Goal: Check status: Check status

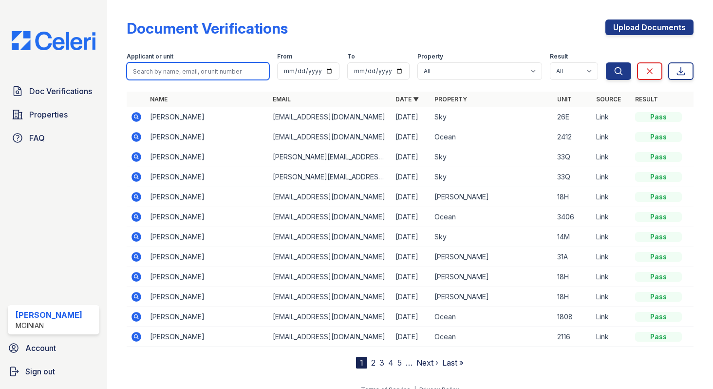
click at [195, 72] on input "search" at bounding box center [198, 71] width 143 height 18
paste input "[PERSON_NAME]"
type input "[PERSON_NAME]"
click at [606, 62] on button "Search" at bounding box center [618, 71] width 25 height 18
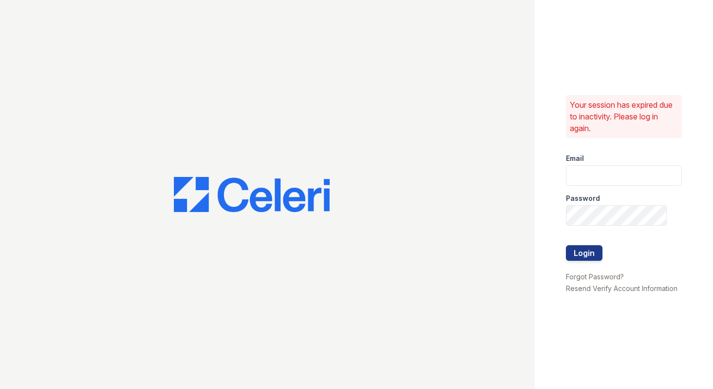
type input "shiv@auranewyork.com"
click at [587, 256] on button "Login" at bounding box center [584, 253] width 37 height 16
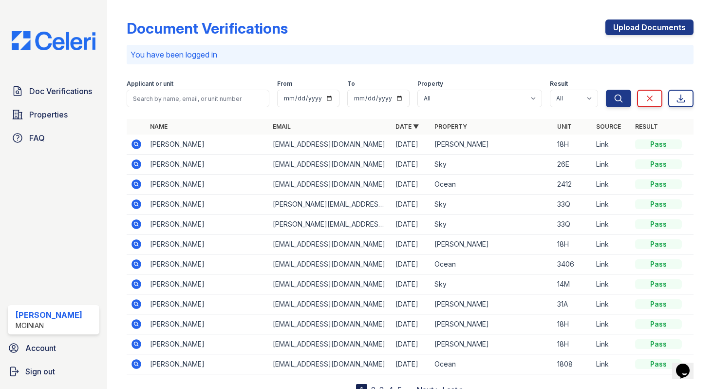
drag, startPoint x: 203, startPoint y: 146, endPoint x: 149, endPoint y: 146, distance: 54.1
click at [149, 146] on td "Rachel Galligan" at bounding box center [207, 144] width 123 height 20
copy td "Rachel Galligan"
click at [163, 102] on input "search" at bounding box center [198, 99] width 143 height 18
paste input "[PERSON_NAME]"
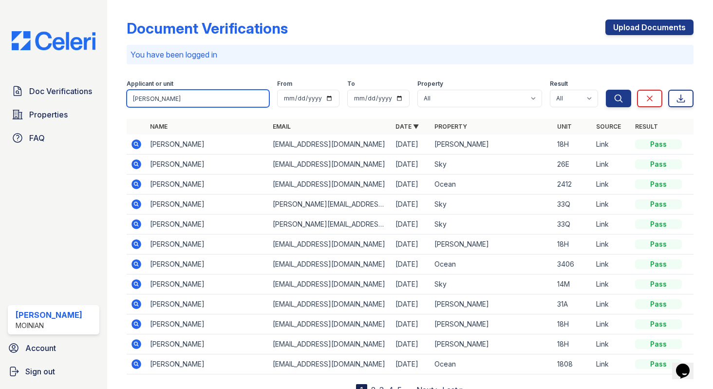
type input "[PERSON_NAME]"
click at [606, 90] on button "Search" at bounding box center [618, 99] width 25 height 18
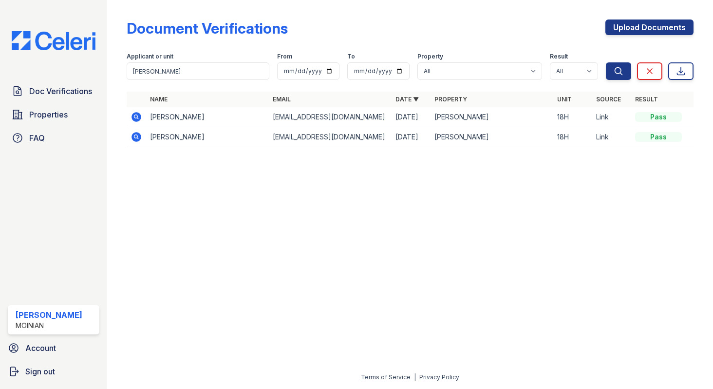
click at [135, 135] on icon at bounding box center [137, 137] width 12 height 12
click at [137, 114] on icon at bounding box center [137, 117] width 10 height 10
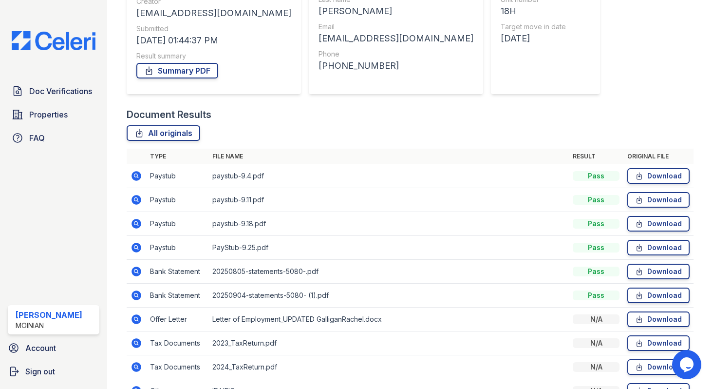
scroll to position [189, 0]
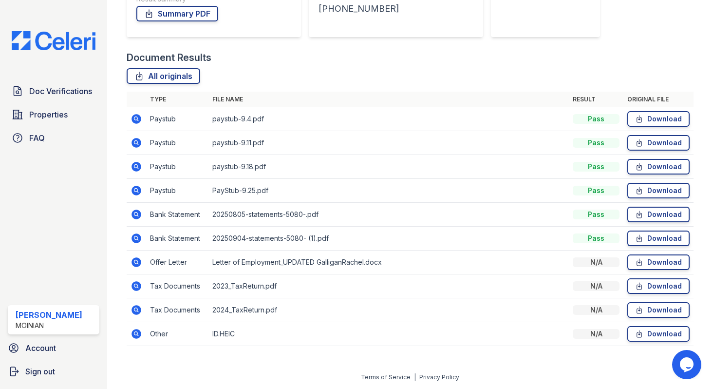
click at [140, 260] on icon at bounding box center [137, 262] width 10 height 10
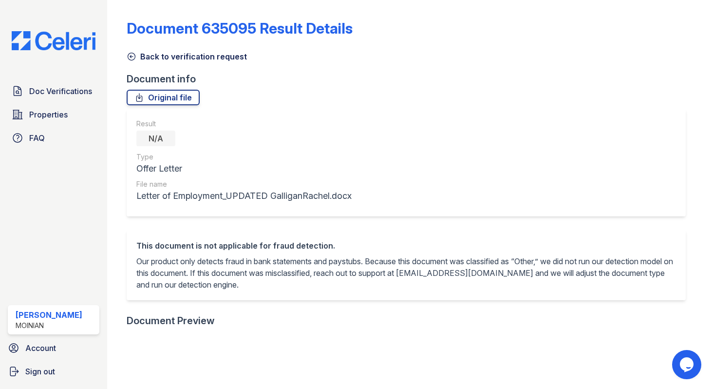
click at [130, 57] on icon at bounding box center [132, 57] width 10 height 10
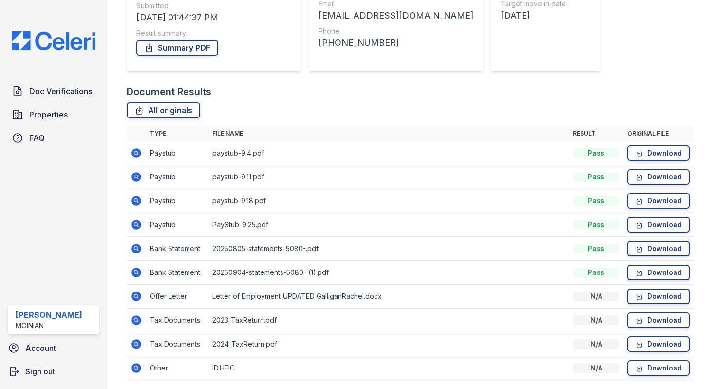
scroll to position [189, 0]
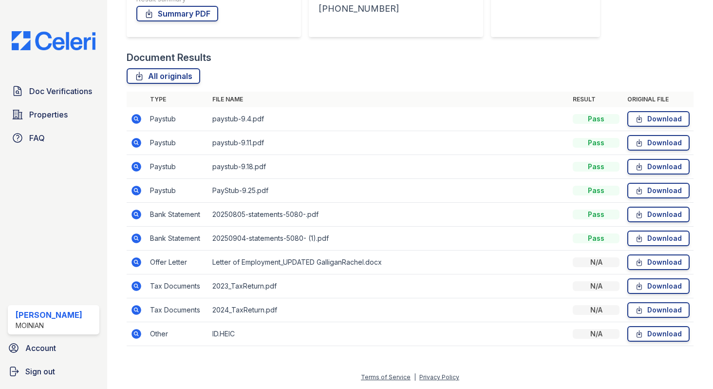
click at [135, 214] on icon at bounding box center [135, 213] width 2 height 2
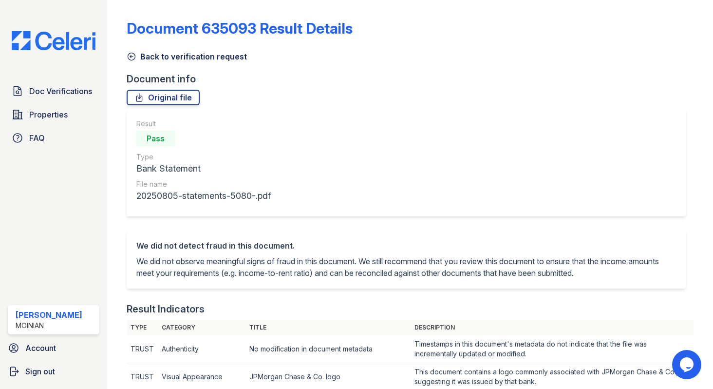
click at [130, 56] on icon at bounding box center [132, 57] width 10 height 10
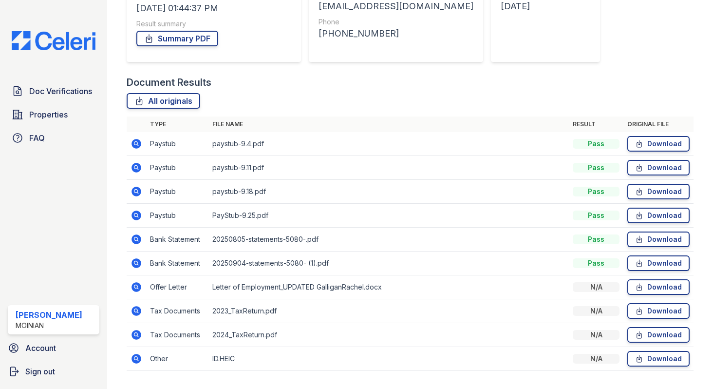
scroll to position [176, 0]
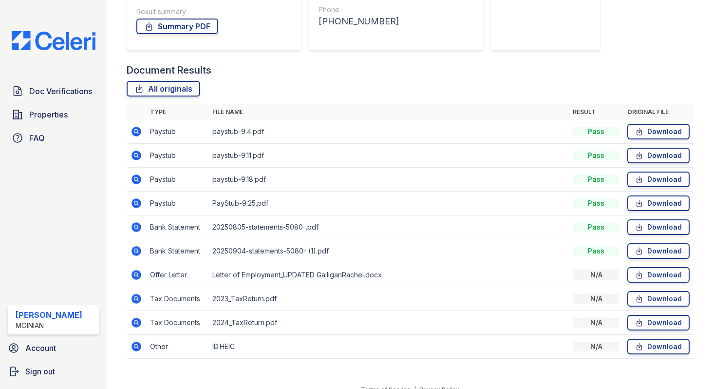
click at [137, 251] on icon at bounding box center [137, 251] width 10 height 10
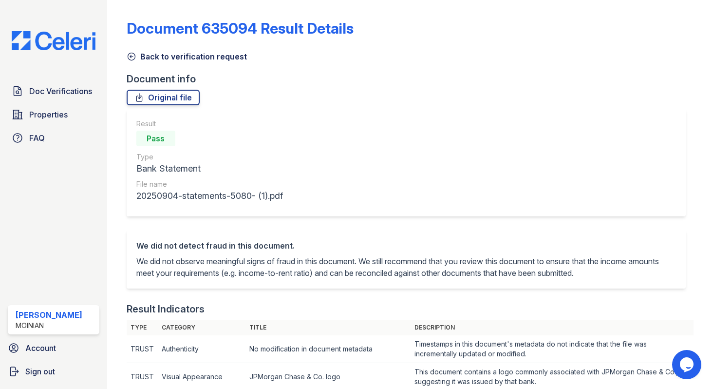
click at [131, 57] on icon at bounding box center [132, 57] width 10 height 10
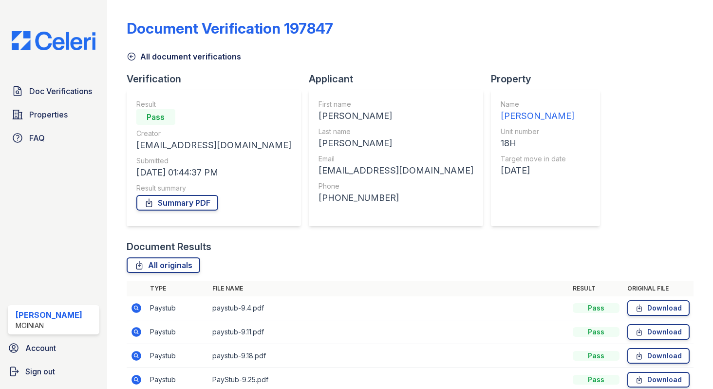
click at [131, 56] on icon at bounding box center [131, 56] width 7 height 7
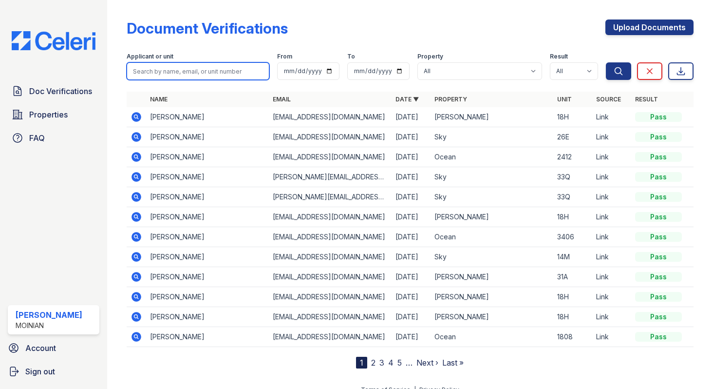
click at [167, 69] on input "search" at bounding box center [198, 71] width 143 height 18
paste input "Andrew Galligan"
type input "Andrew Galligan"
click at [606, 62] on button "Search" at bounding box center [618, 71] width 25 height 18
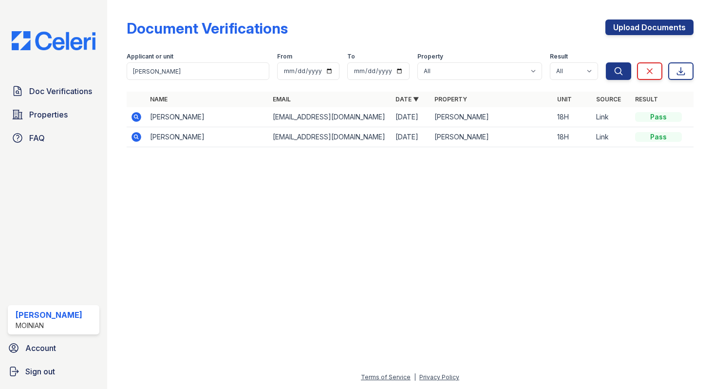
click at [139, 119] on icon at bounding box center [137, 117] width 10 height 10
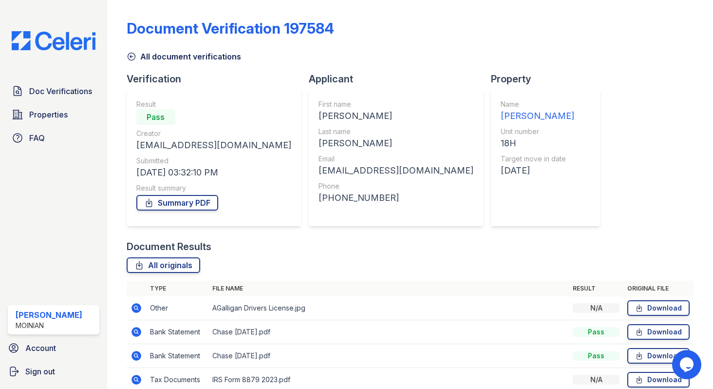
scroll to position [107, 0]
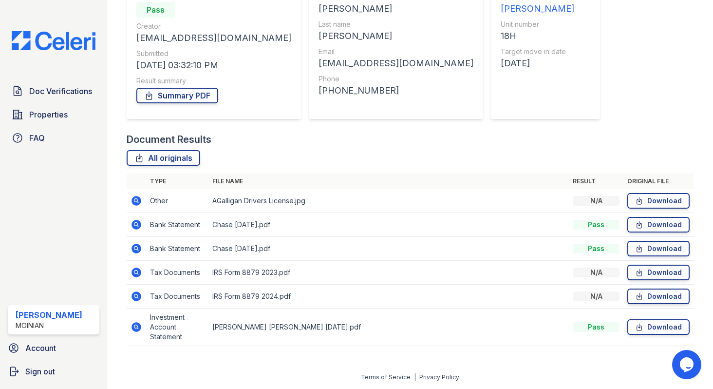
click at [137, 246] on icon at bounding box center [137, 249] width 12 height 12
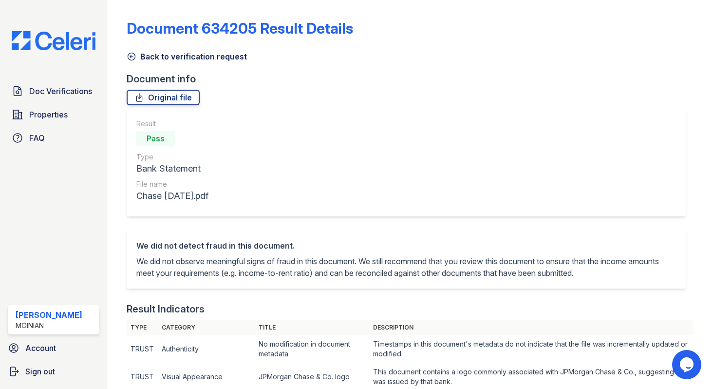
click at [133, 54] on icon at bounding box center [132, 57] width 10 height 10
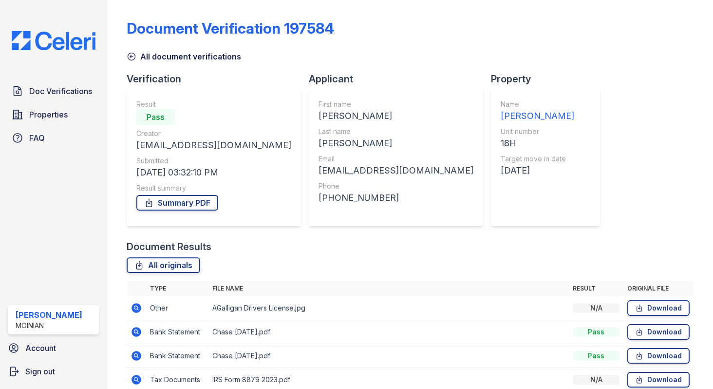
scroll to position [107, 0]
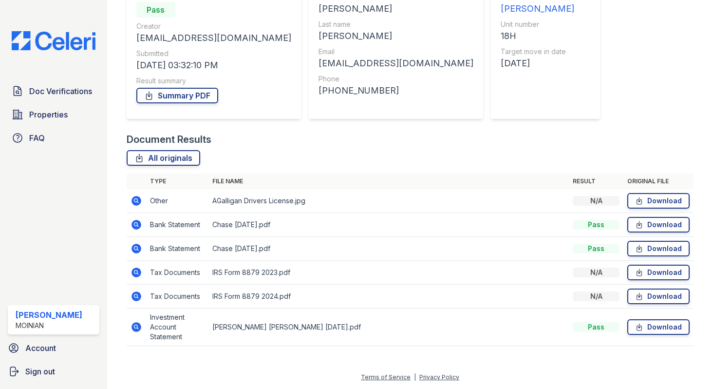
click at [135, 327] on icon at bounding box center [135, 326] width 2 height 2
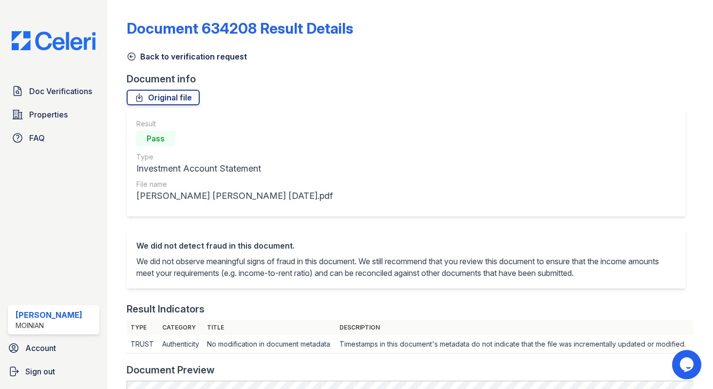
click at [133, 58] on icon at bounding box center [132, 57] width 10 height 10
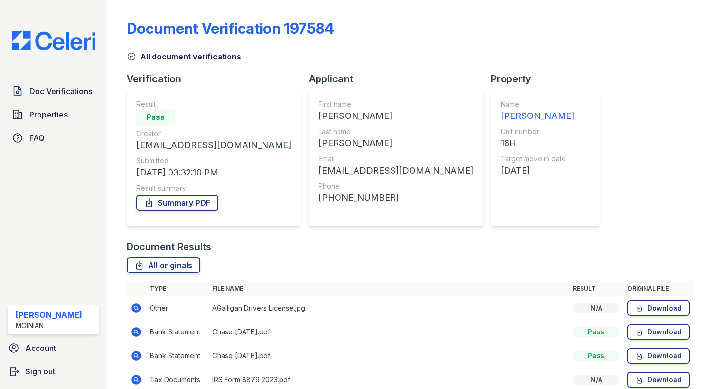
scroll to position [107, 0]
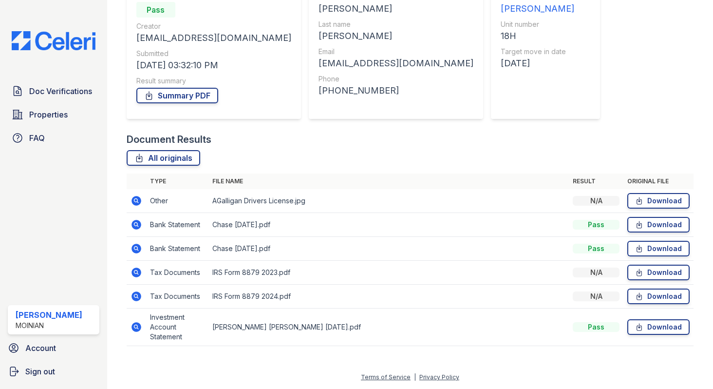
click at [133, 293] on icon at bounding box center [137, 296] width 10 height 10
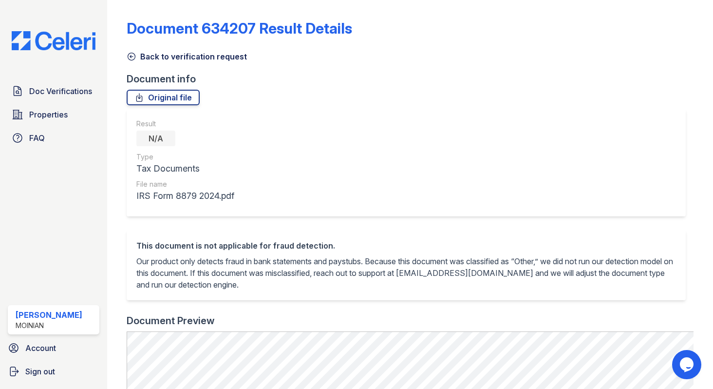
click at [133, 57] on icon at bounding box center [131, 56] width 7 height 7
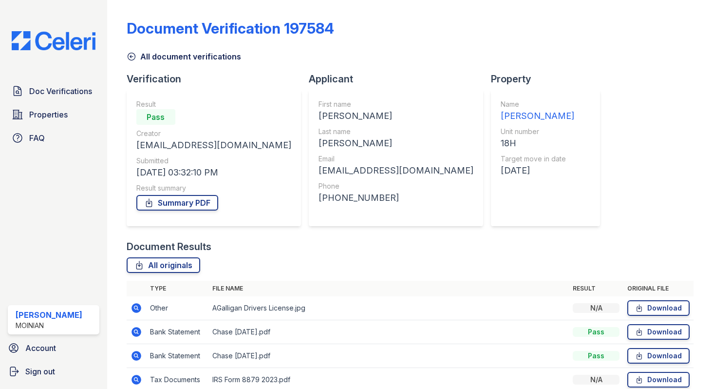
scroll to position [107, 0]
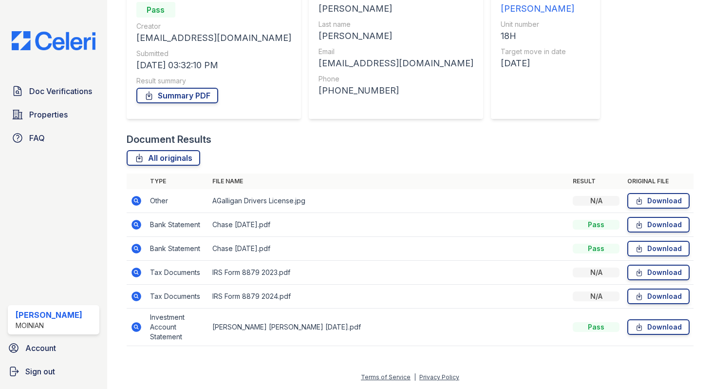
click at [136, 200] on icon at bounding box center [135, 200] width 2 height 2
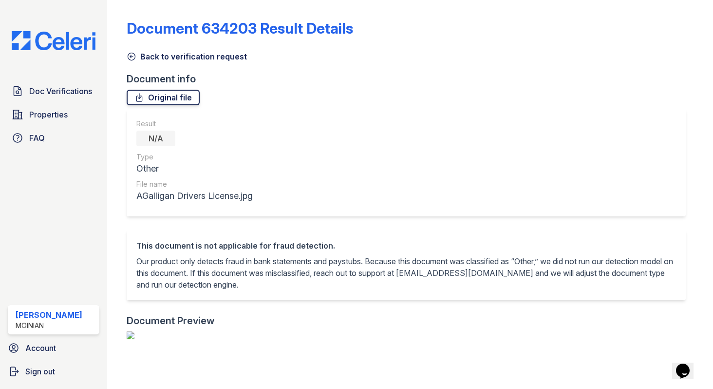
click at [171, 94] on link "Original file" at bounding box center [163, 98] width 73 height 16
click at [131, 54] on icon at bounding box center [132, 57] width 10 height 10
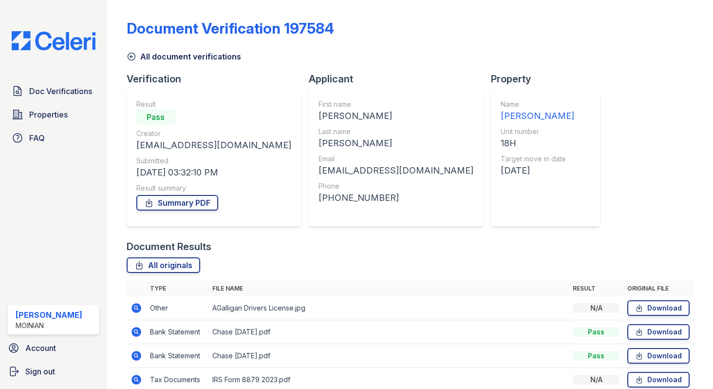
click at [131, 56] on icon at bounding box center [132, 57] width 10 height 10
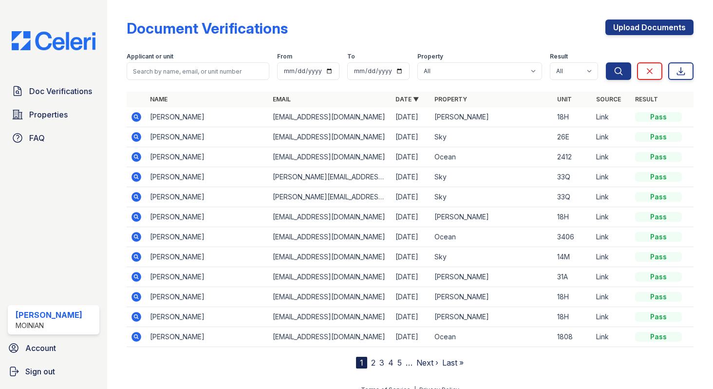
click at [139, 116] on icon at bounding box center [137, 117] width 10 height 10
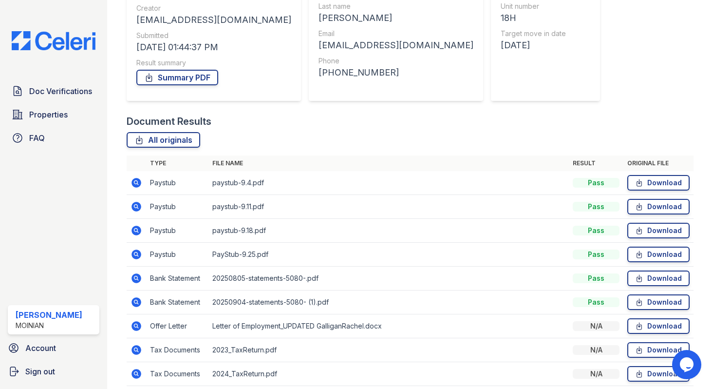
scroll to position [189, 0]
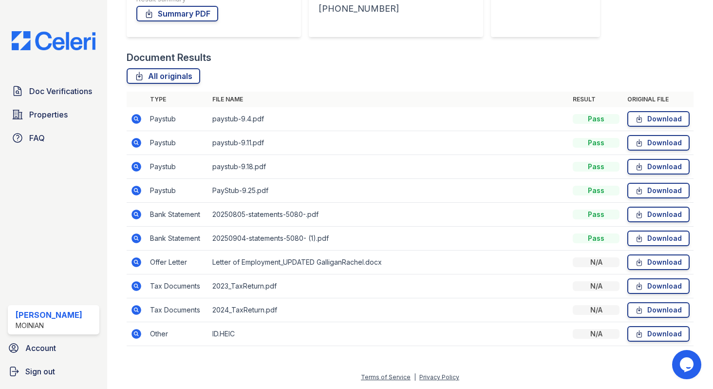
click at [137, 335] on icon at bounding box center [137, 334] width 10 height 10
